Goal: Task Accomplishment & Management: Manage account settings

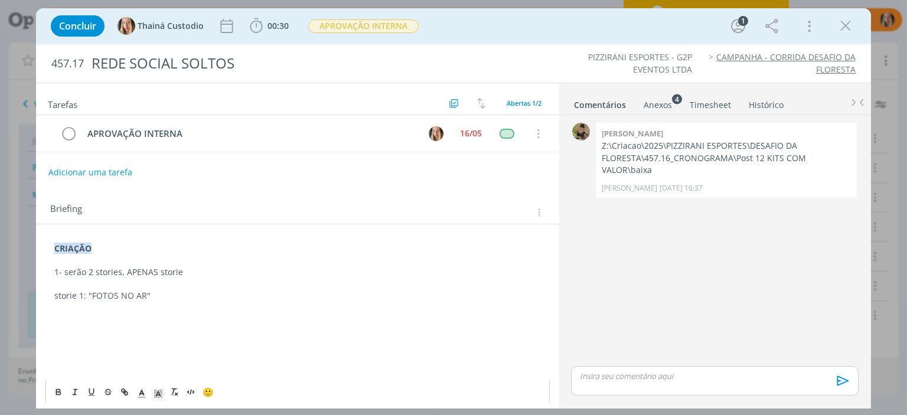
scroll to position [72, 0]
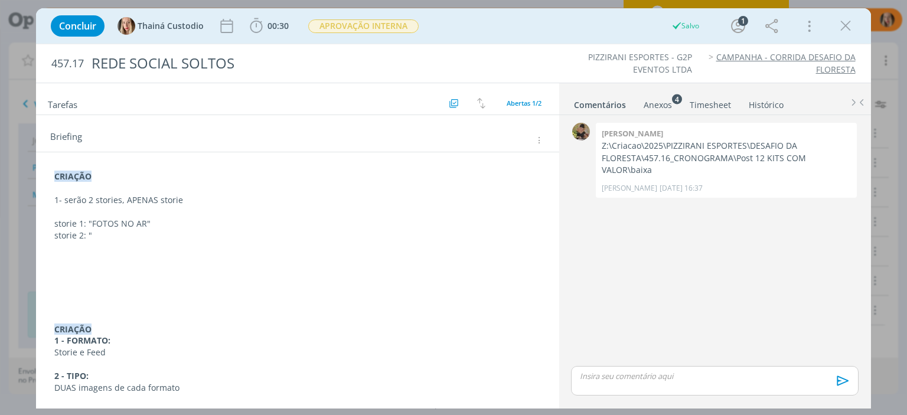
click at [116, 230] on p "storie 2: "" at bounding box center [297, 236] width 486 height 12
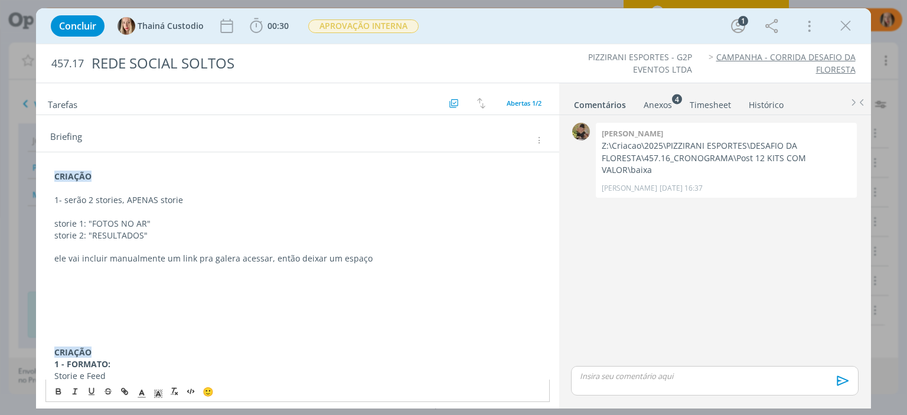
click at [362, 254] on p "ele vai incluir manualmente um link pra galera acessar, então deixar um espaço" at bounding box center [297, 259] width 486 height 12
click at [75, 288] on p "dialog" at bounding box center [297, 294] width 486 height 12
click at [78, 285] on p "2-" at bounding box center [297, 282] width 486 height 12
click at [79, 191] on p "dialog" at bounding box center [297, 188] width 486 height 12
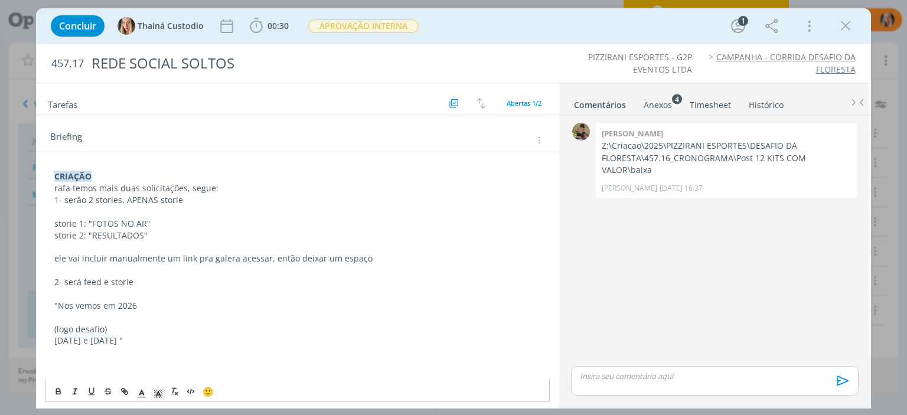
click at [116, 179] on p "CRIAÇÃO" at bounding box center [297, 177] width 486 height 12
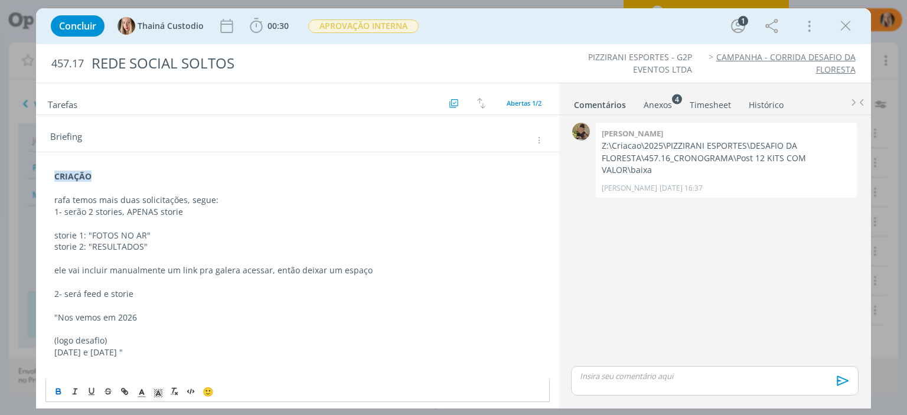
click at [224, 201] on p "rafa temos mais duas solicitações, segue:" at bounding box center [297, 200] width 486 height 12
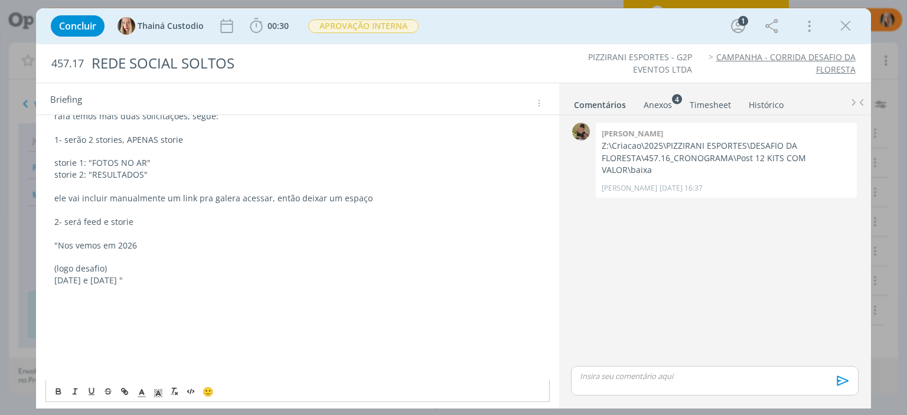
scroll to position [157, 0]
click at [658, 104] on div "Anexos 4" at bounding box center [657, 105] width 28 height 12
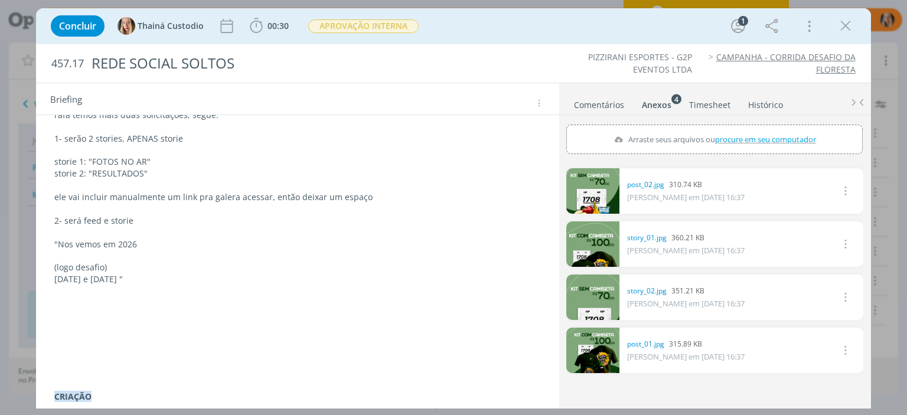
click at [78, 306] on p "dialog" at bounding box center [297, 303] width 486 height 12
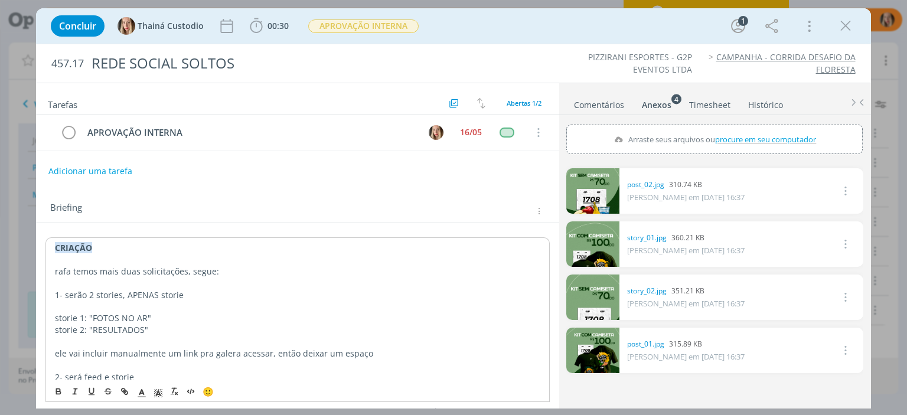
scroll to position [0, 0]
click at [97, 167] on button "Adicionar uma tarefa" at bounding box center [90, 172] width 84 height 20
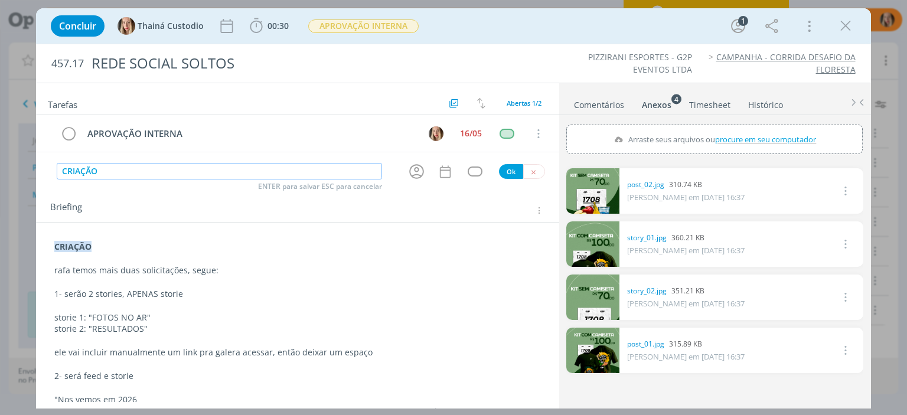
click at [411, 169] on icon "dialog" at bounding box center [416, 172] width 15 height 15
type input "CRIAÇÃO"
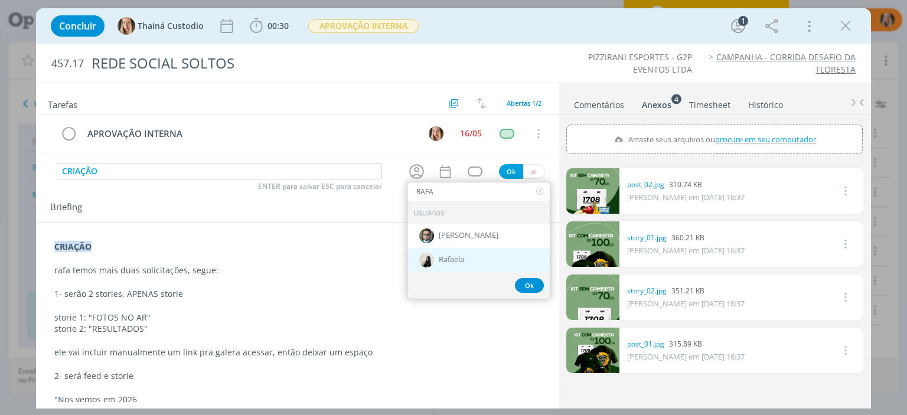
type input "RAFA"
click at [447, 259] on span "Rafaela" at bounding box center [451, 260] width 25 height 9
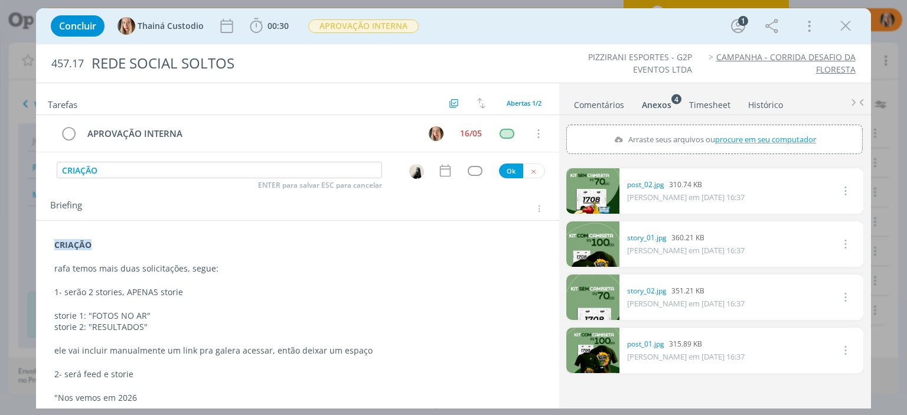
click at [440, 168] on icon "dialog" at bounding box center [444, 171] width 11 height 12
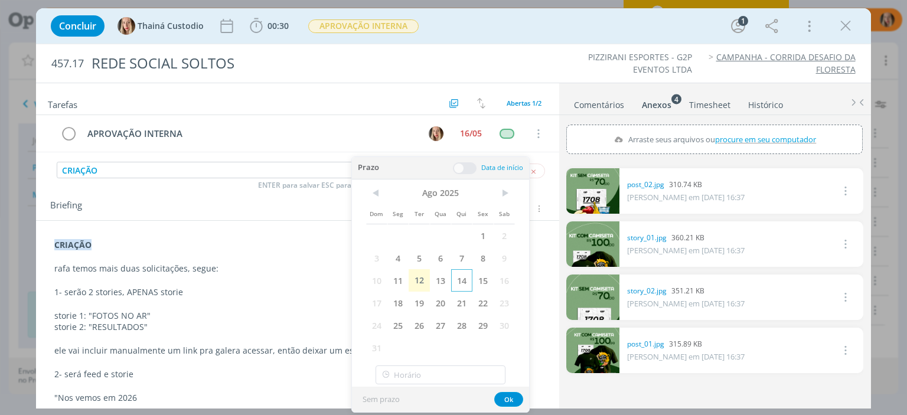
click at [471, 280] on span "14" at bounding box center [461, 280] width 21 height 22
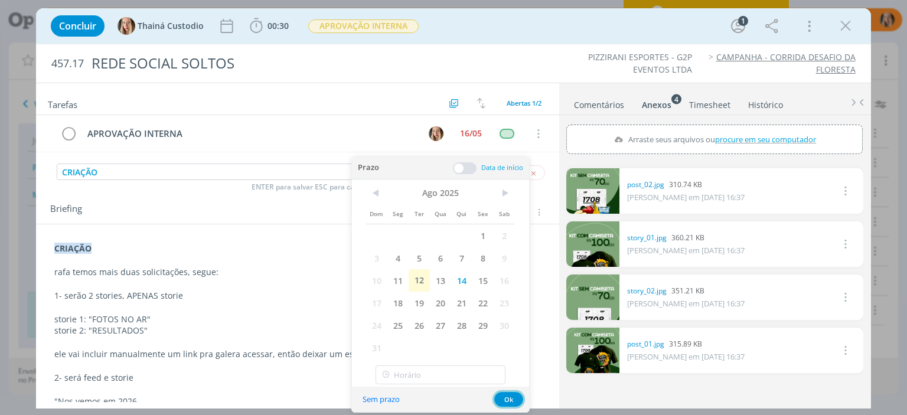
click at [501, 401] on button "Ok" at bounding box center [508, 399] width 29 height 15
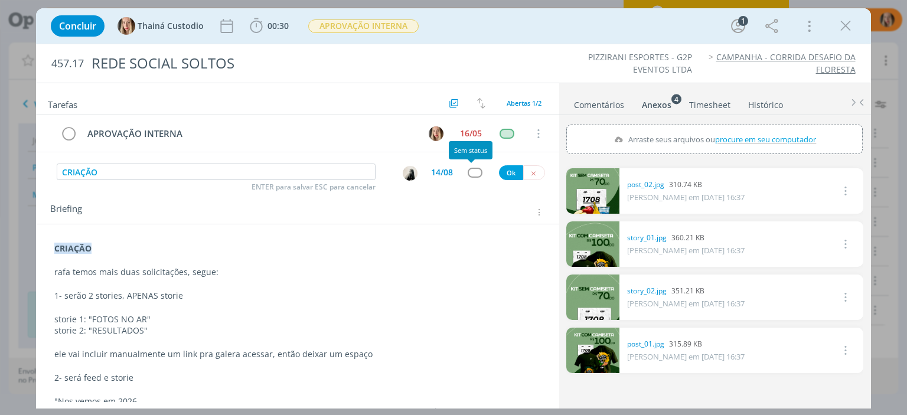
click at [472, 172] on div "dialog" at bounding box center [475, 173] width 15 height 10
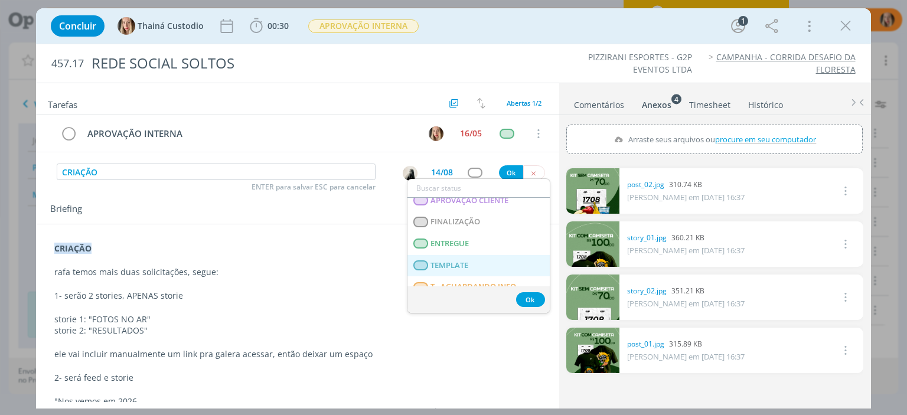
scroll to position [301, 0]
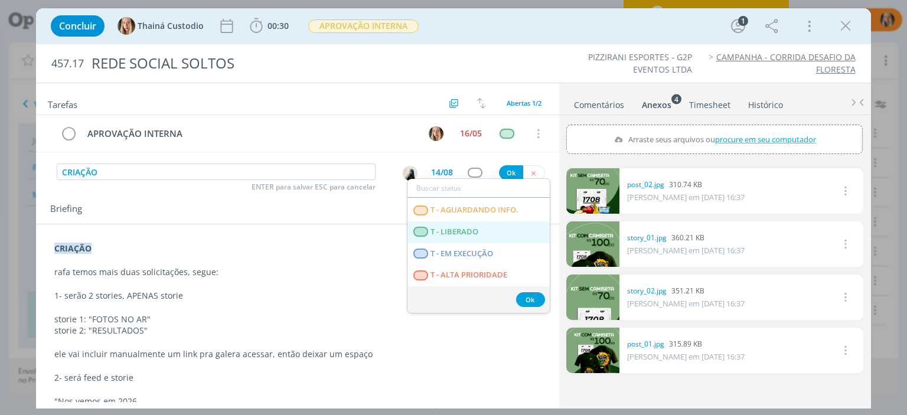
click at [481, 234] on LIBERADO "T - LIBERADO" at bounding box center [478, 232] width 142 height 22
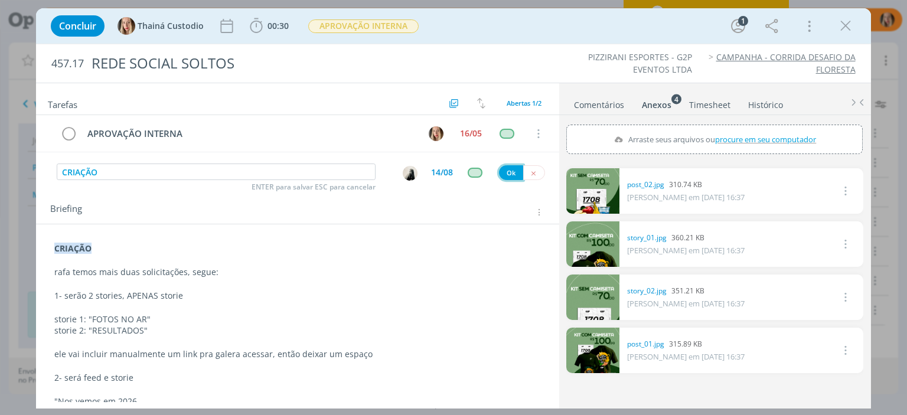
click at [507, 166] on button "Ok" at bounding box center [511, 172] width 24 height 15
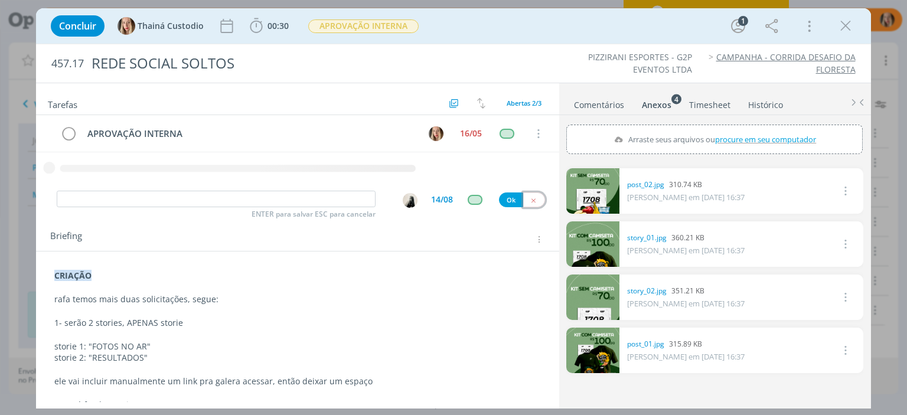
click at [530, 198] on icon "dialog" at bounding box center [534, 201] width 8 height 8
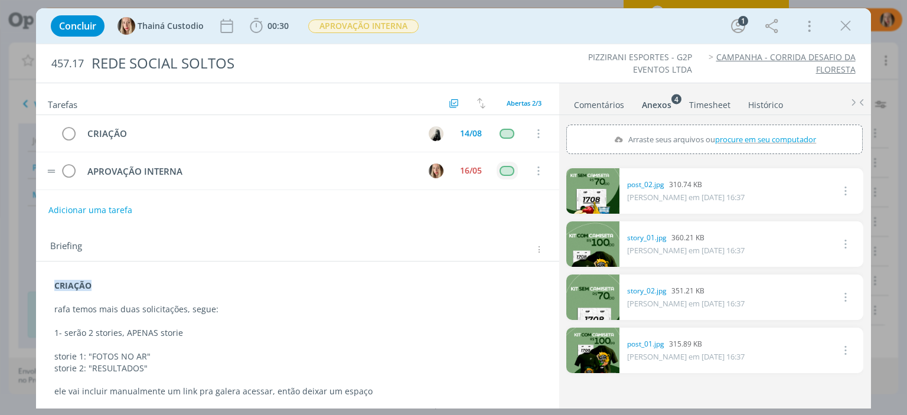
click at [504, 168] on div "dialog" at bounding box center [506, 171] width 15 height 10
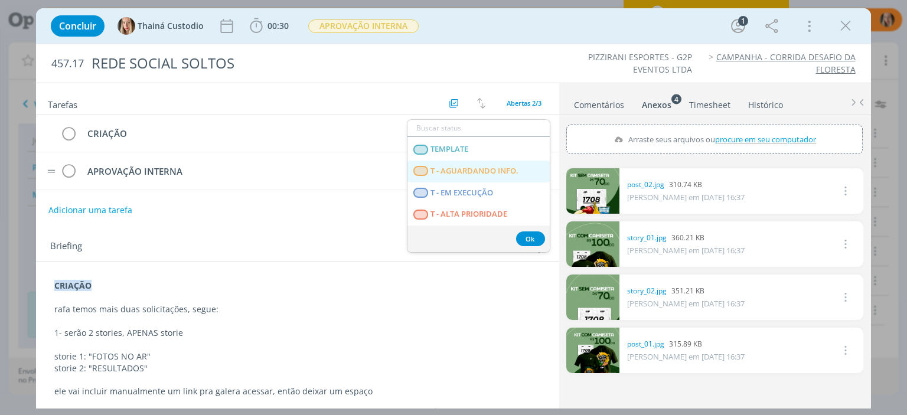
click at [482, 174] on span "T - AGUARDANDO INFO." at bounding box center [475, 170] width 88 height 9
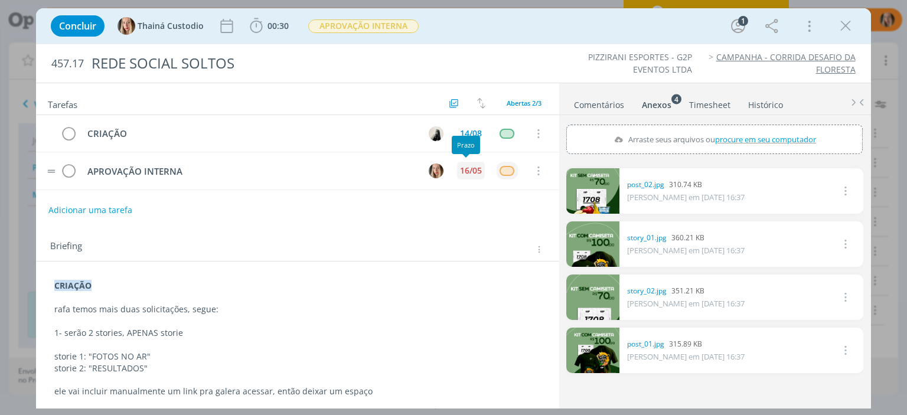
click at [475, 170] on div "16/05" at bounding box center [471, 170] width 22 height 8
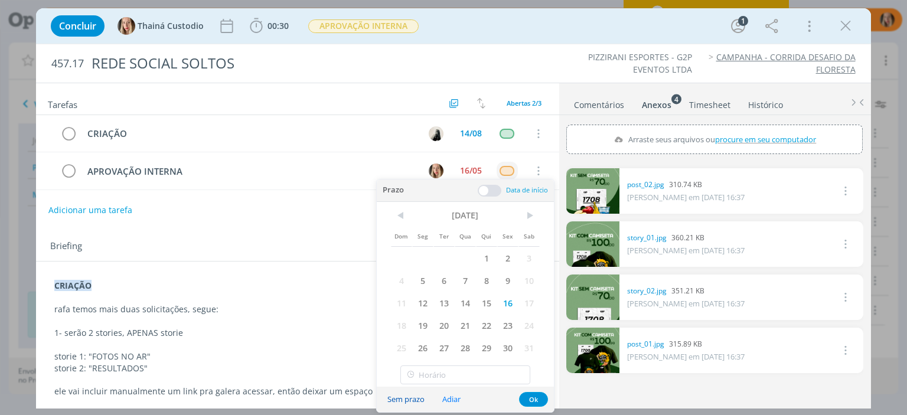
click at [418, 398] on button "Sem prazo" at bounding box center [406, 399] width 53 height 16
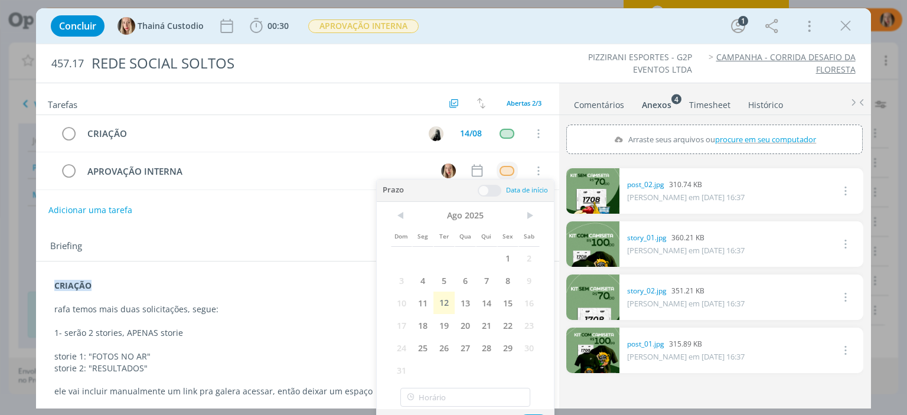
click at [351, 205] on div "Adicionar uma tarefa" at bounding box center [297, 210] width 522 height 21
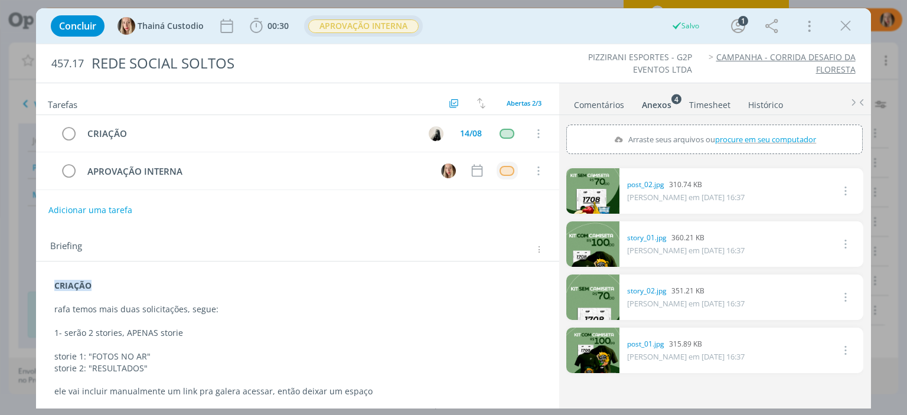
click at [354, 29] on span "APROVAÇÃO INTERNA" at bounding box center [363, 26] width 110 height 14
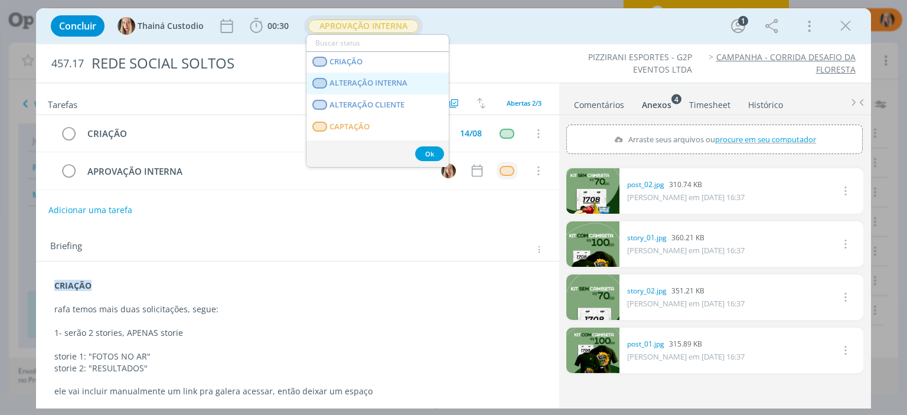
scroll to position [83, 0]
click at [364, 66] on link "CRIAÇÃO" at bounding box center [377, 67] width 142 height 22
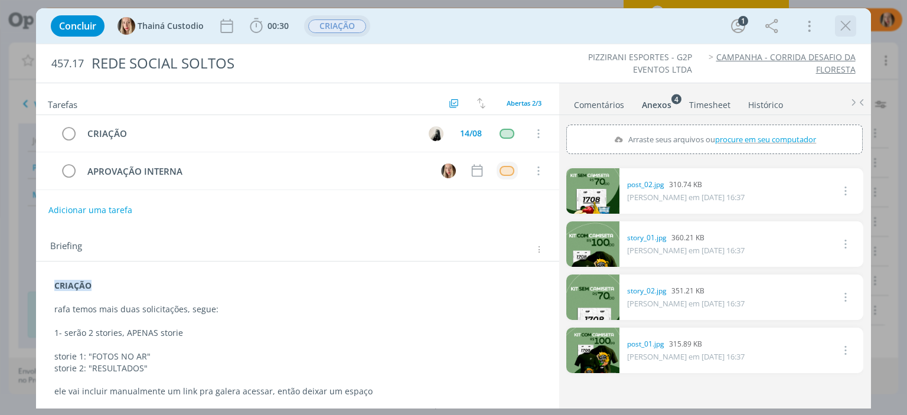
click at [842, 30] on icon "dialog" at bounding box center [846, 26] width 18 height 18
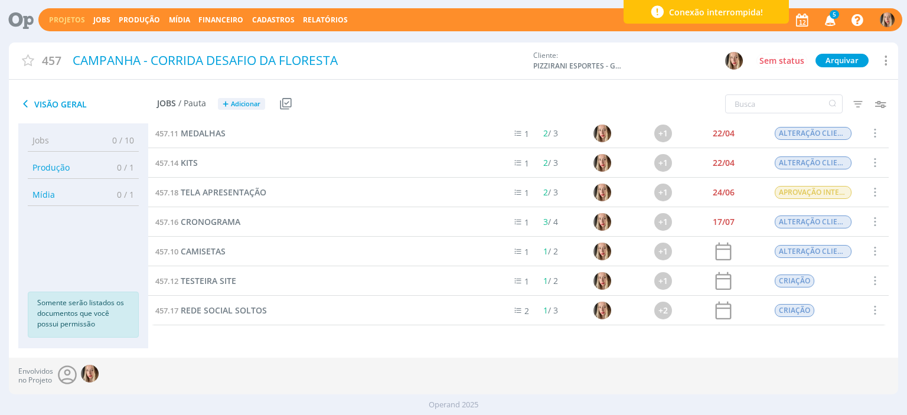
click at [832, 22] on icon "button" at bounding box center [830, 19] width 21 height 20
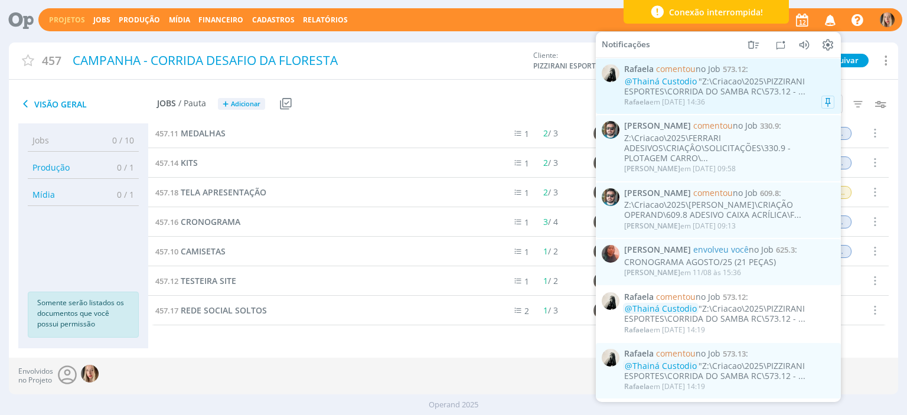
click at [753, 79] on div "@Thainá Custodio "Z:\Criacao\2025\PIZZIRANI ESPORTES\CORRIDA DO SAMBA RC\573.12…" at bounding box center [729, 87] width 210 height 20
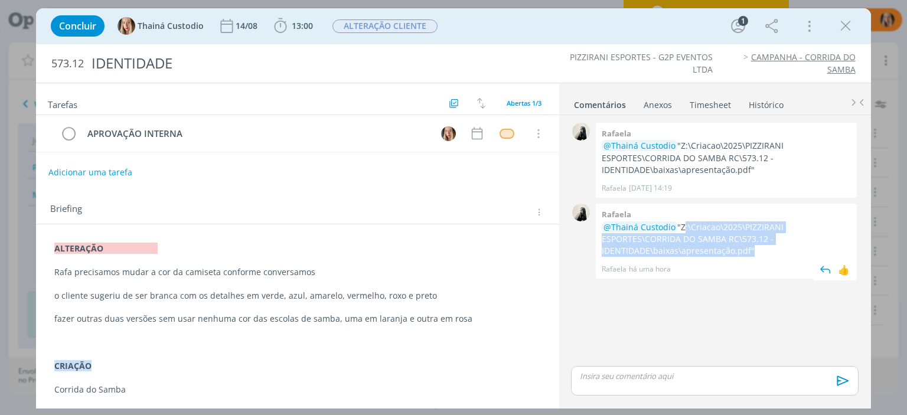
drag, startPoint x: 682, startPoint y: 221, endPoint x: 746, endPoint y: 254, distance: 72.1
click at [746, 254] on p "@Thainá Custodio "Z:\Criacao\2025\PIZZIRANI ESPORTES\CORRIDA DO SAMBA RC\573.12…" at bounding box center [726, 239] width 249 height 36
copy p "Z:\Criacao\2025\PIZZIRANI ESPORTES\CORRIDA DO SAMBA RC\573.12 - IDENTIDADE\baix…"
click at [838, 28] on icon "dialog" at bounding box center [846, 26] width 18 height 18
